Goal: Task Accomplishment & Management: Manage account settings

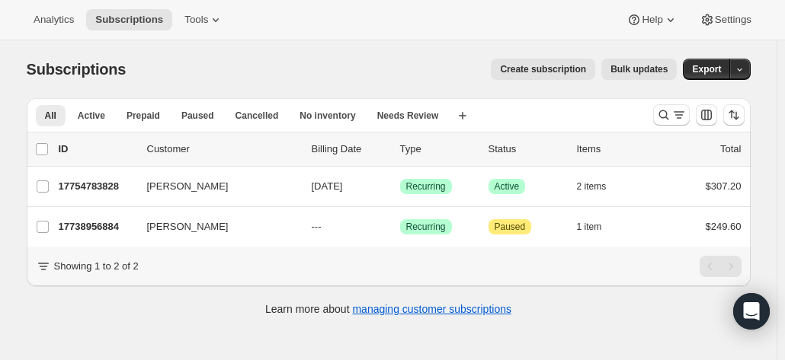
click at [690, 88] on div "Subscriptions. This page is ready Subscriptions Create subscription Bulk update…" at bounding box center [389, 69] width 724 height 58
click at [654, 128] on div at bounding box center [699, 115] width 104 height 30
click at [669, 128] on div at bounding box center [699, 115] width 104 height 30
click at [670, 112] on icon "Search and filter results" at bounding box center [663, 114] width 15 height 15
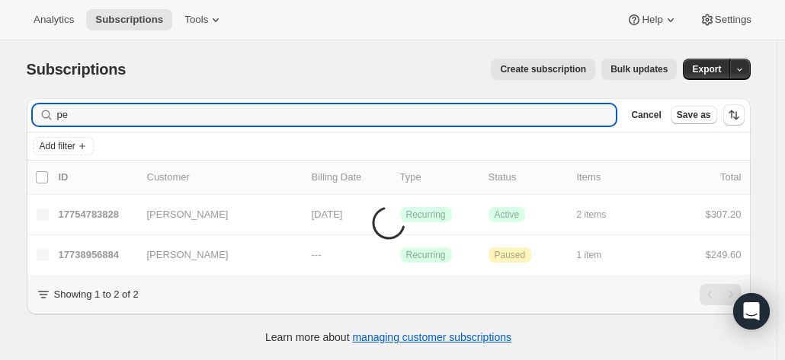
type input "p"
